Goal: Transaction & Acquisition: Book appointment/travel/reservation

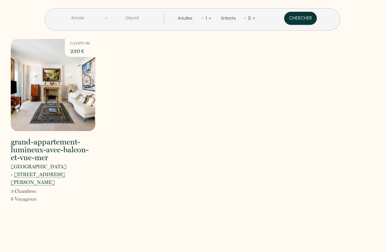
click at [48, 105] on img at bounding box center [53, 85] width 85 height 92
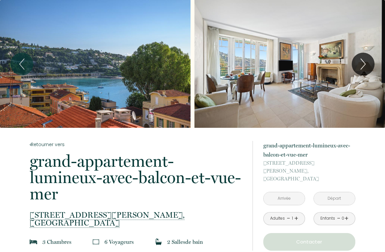
click at [371, 71] on button "Next" at bounding box center [363, 64] width 23 height 23
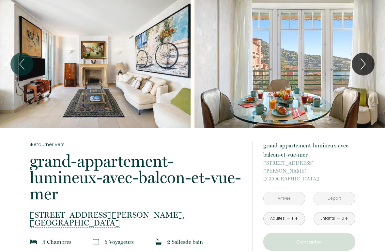
click at [372, 68] on button "Next" at bounding box center [363, 64] width 23 height 23
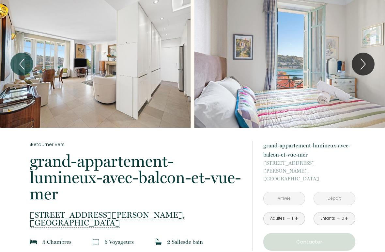
click at [371, 68] on button "Next" at bounding box center [363, 64] width 23 height 23
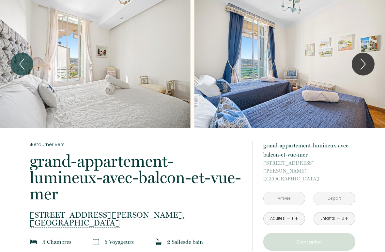
click at [371, 67] on button "Next" at bounding box center [363, 64] width 23 height 23
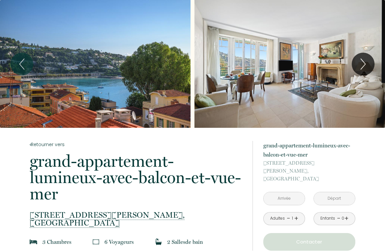
click at [370, 67] on button "Next" at bounding box center [363, 64] width 23 height 23
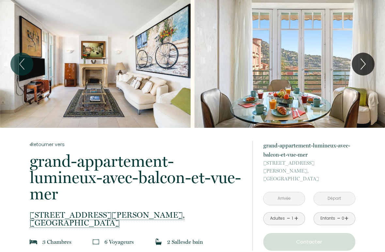
click at [370, 67] on icon "Next" at bounding box center [363, 64] width 14 height 20
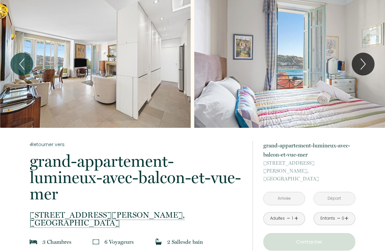
click at [368, 68] on icon "Next" at bounding box center [363, 64] width 14 height 20
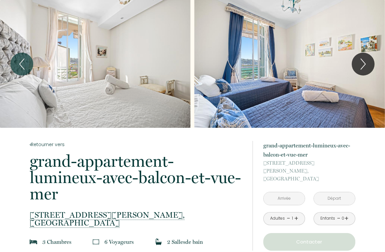
click at [368, 68] on icon "Next" at bounding box center [363, 64] width 14 height 20
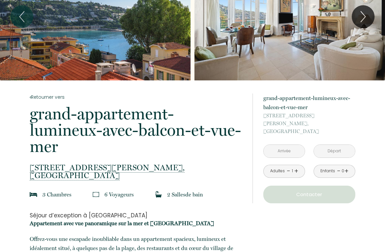
scroll to position [23, 0]
